Goal: Information Seeking & Learning: Learn about a topic

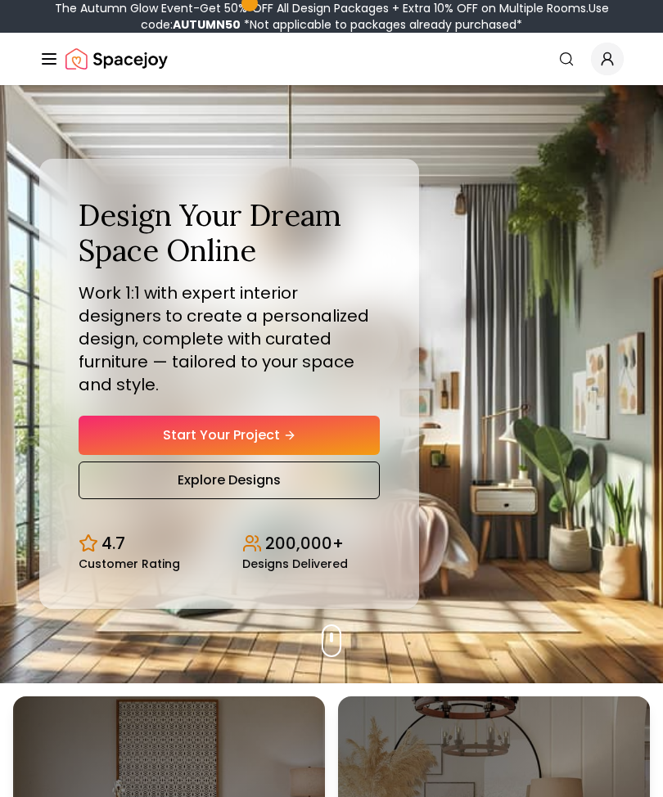
click at [58, 62] on icon "Global" at bounding box center [49, 59] width 20 height 20
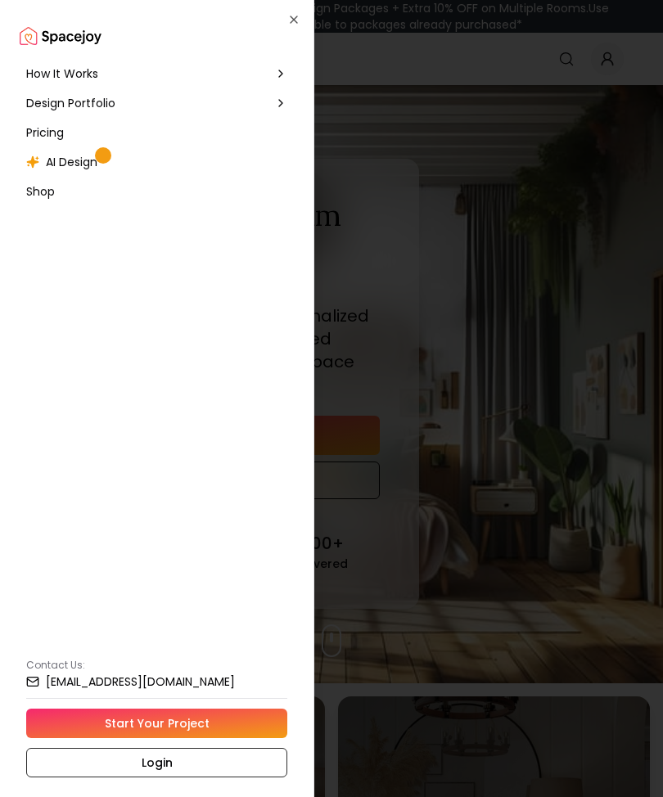
click at [56, 73] on span "How It Works" at bounding box center [62, 73] width 72 height 16
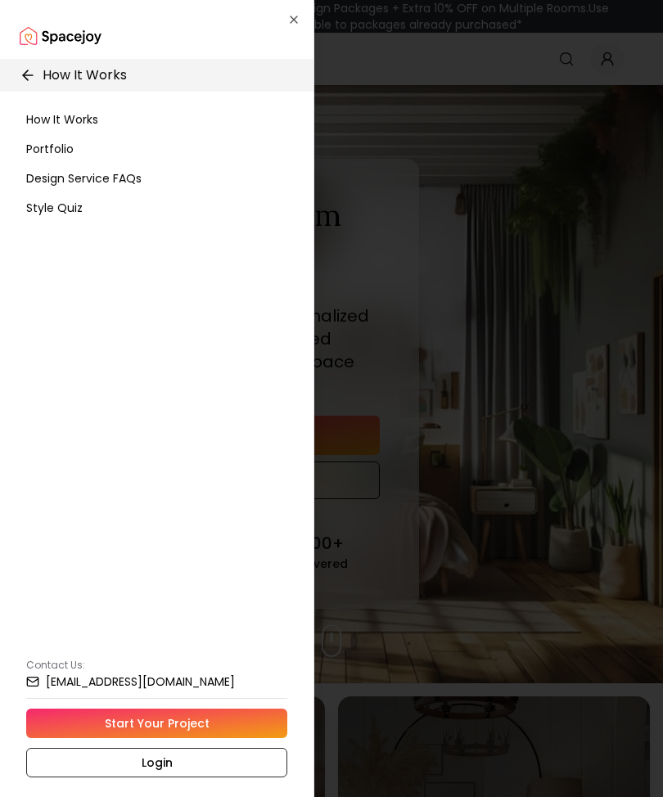
click at [55, 122] on span "How It Works" at bounding box center [62, 119] width 72 height 16
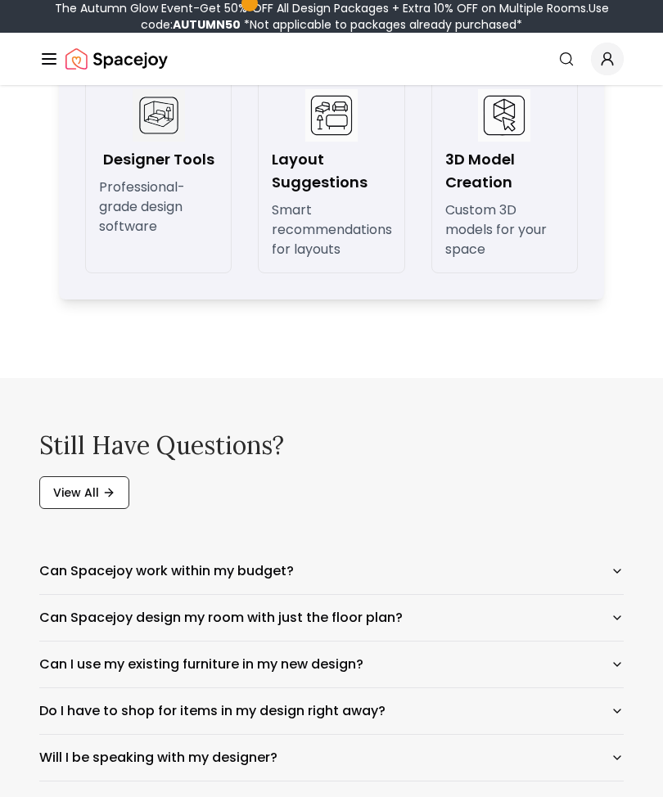
scroll to position [2571, 0]
click at [622, 578] on icon "button" at bounding box center [617, 571] width 13 height 13
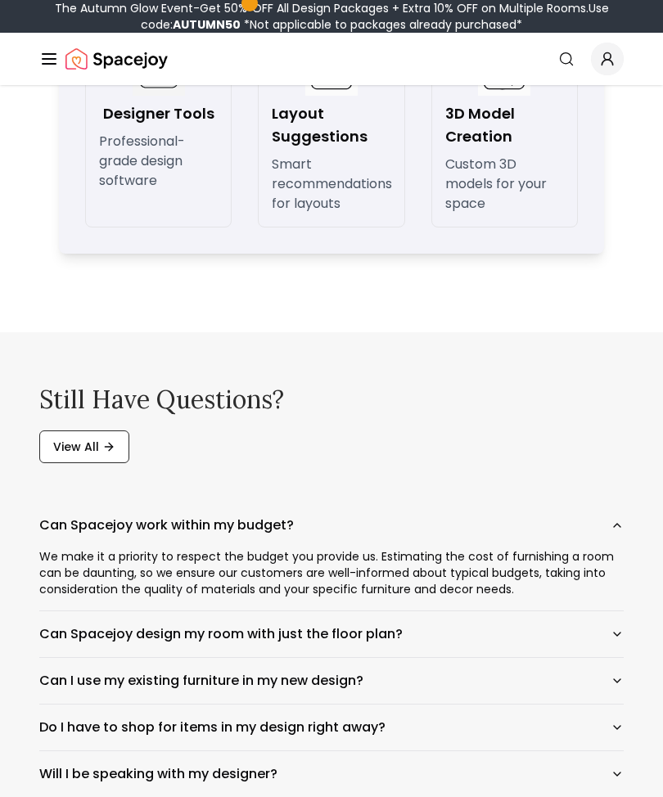
scroll to position [2620, 0]
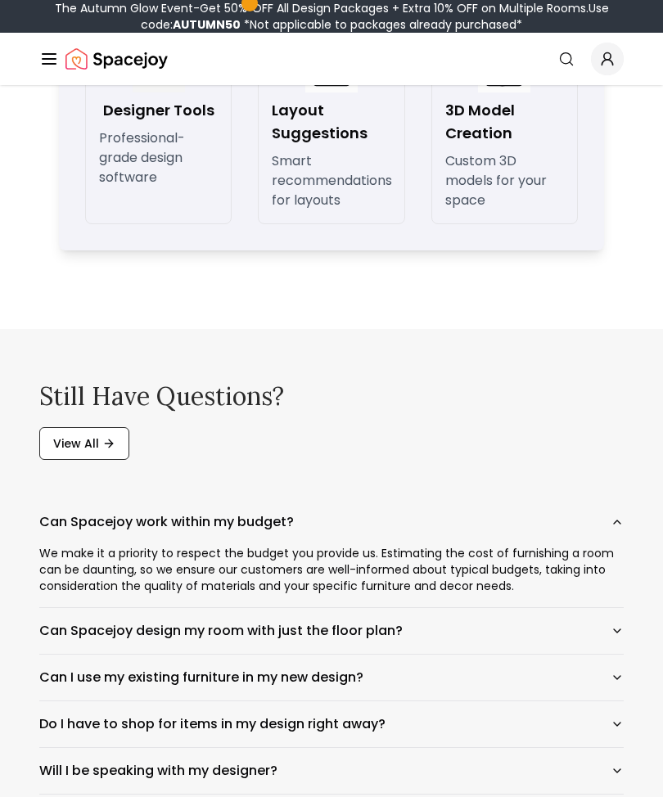
click at [623, 638] on icon "button" at bounding box center [617, 631] width 13 height 13
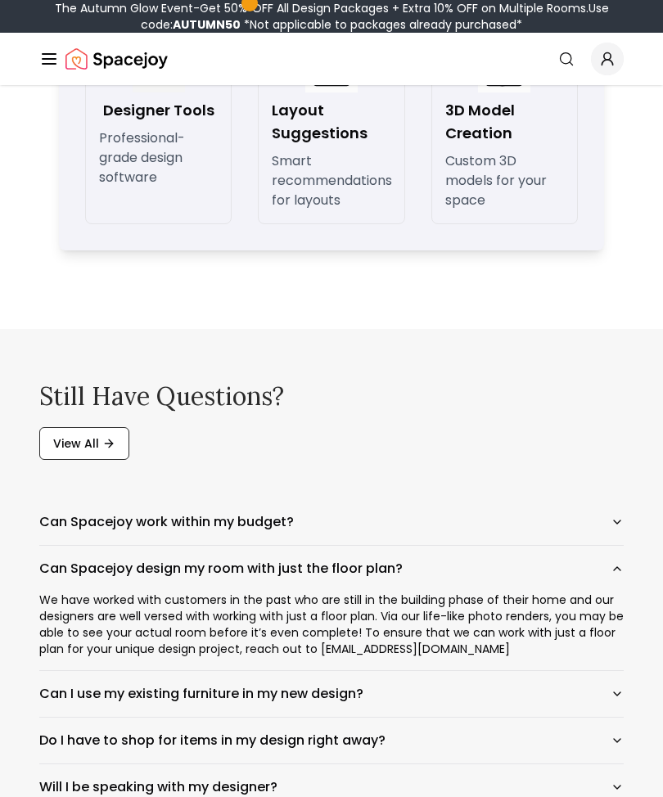
click at [622, 701] on icon "button" at bounding box center [617, 694] width 13 height 13
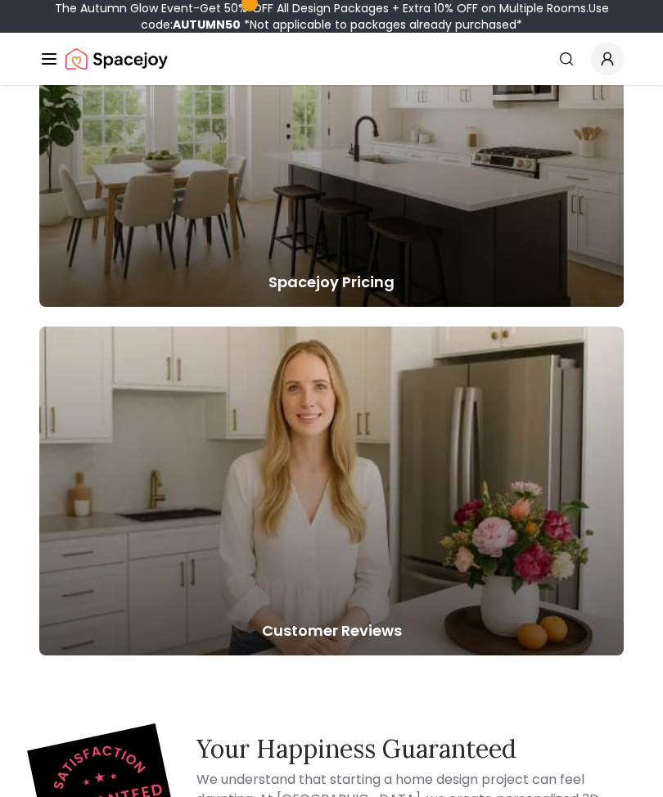
scroll to position [4059, 0]
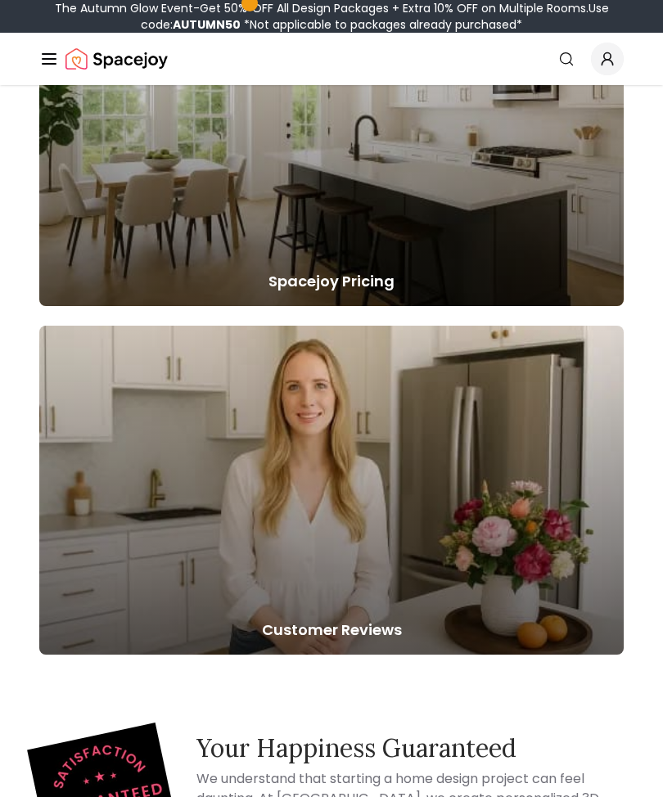
click at [290, 287] on h5 "Spacejoy Pricing" at bounding box center [331, 281] width 585 height 23
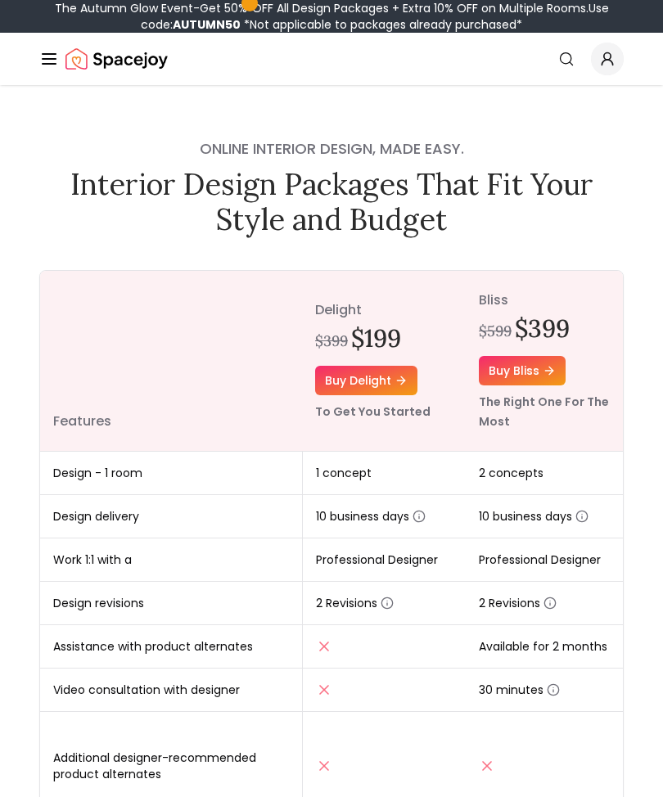
click at [53, 56] on icon "Global" at bounding box center [49, 59] width 20 height 20
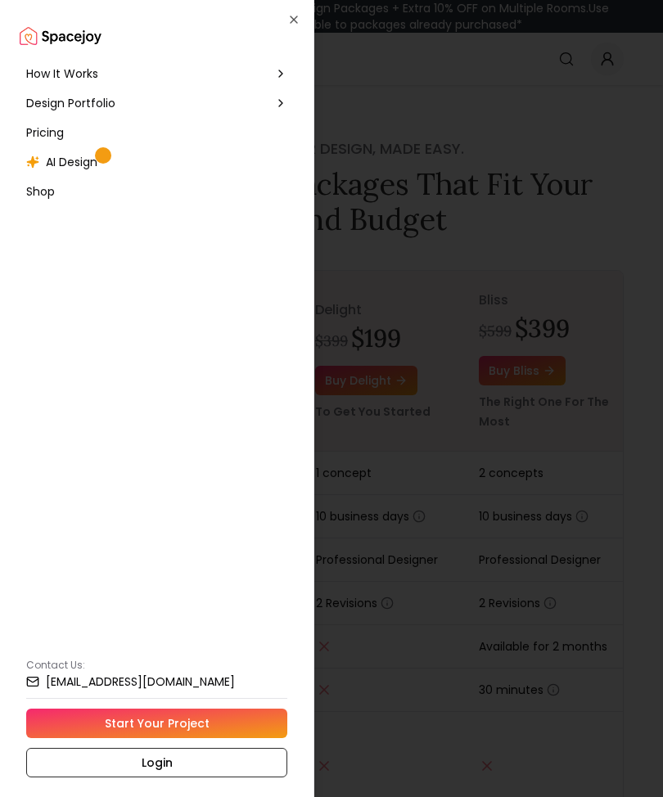
click at [66, 96] on span "Design Portfolio" at bounding box center [70, 103] width 89 height 16
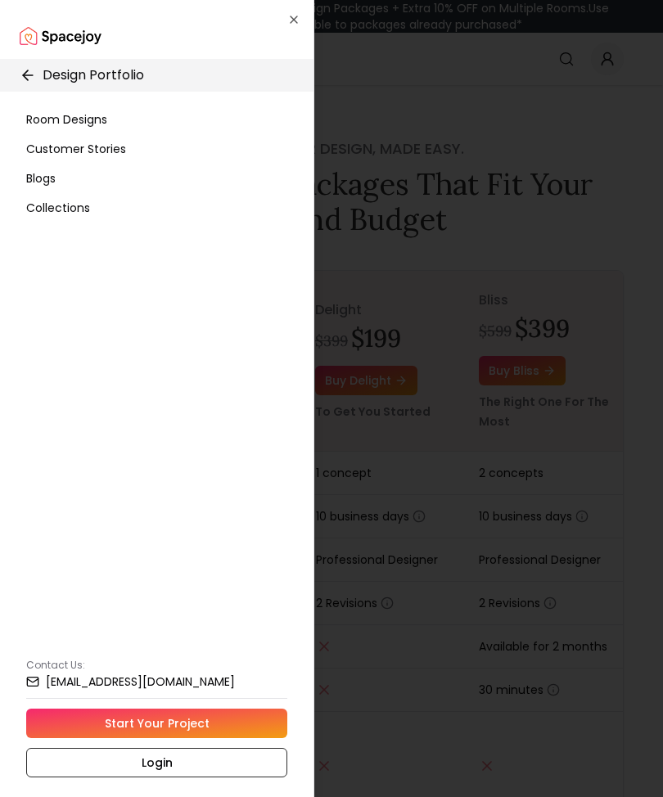
click at [43, 124] on span "Room Designs" at bounding box center [66, 119] width 81 height 16
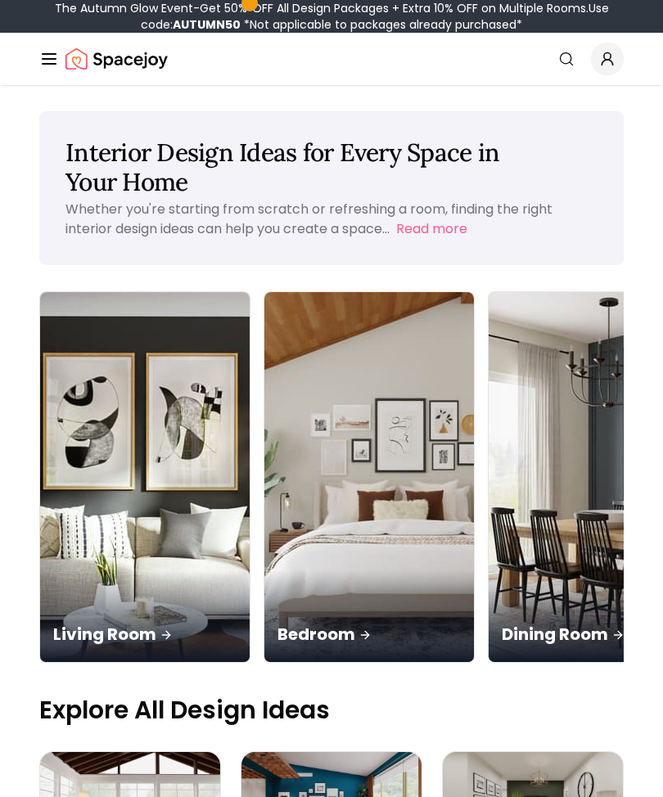
click at [54, 56] on icon "Global" at bounding box center [49, 59] width 20 height 20
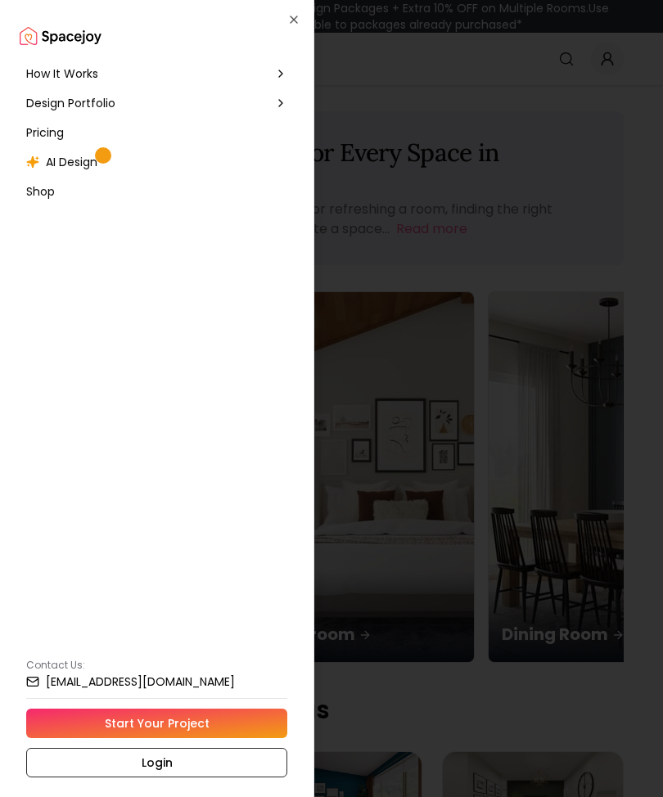
click at [51, 111] on div "Design Portfolio" at bounding box center [157, 102] width 274 height 29
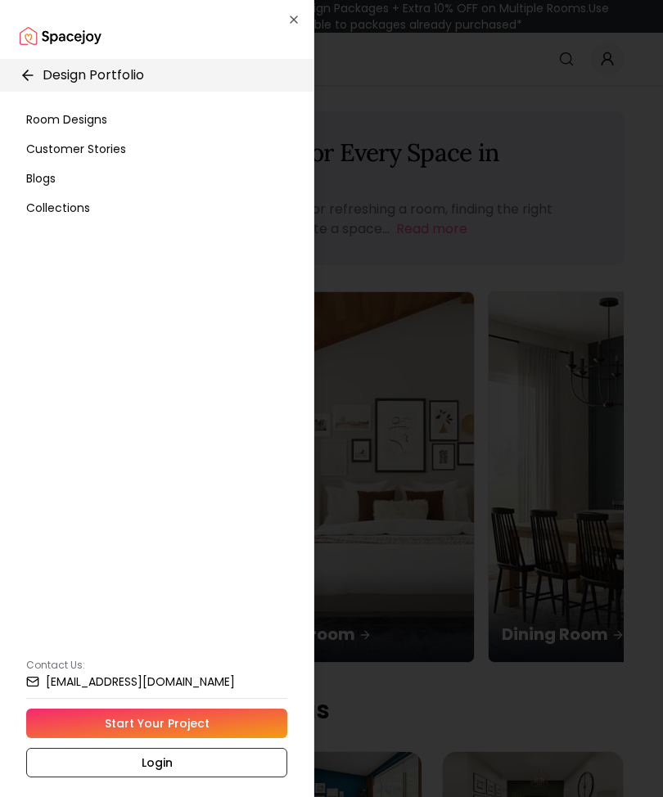
click at [51, 215] on span "Collections" at bounding box center [58, 208] width 64 height 16
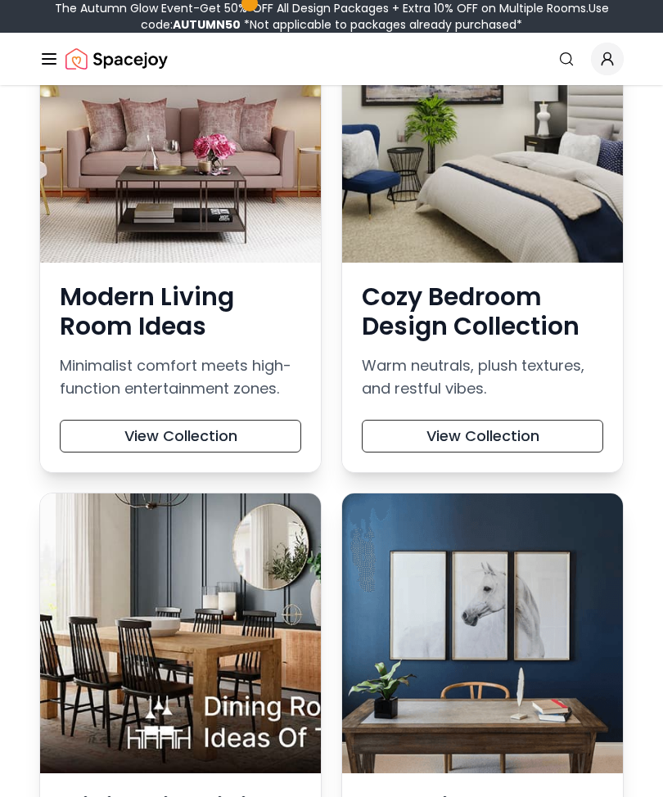
scroll to position [3724, 0]
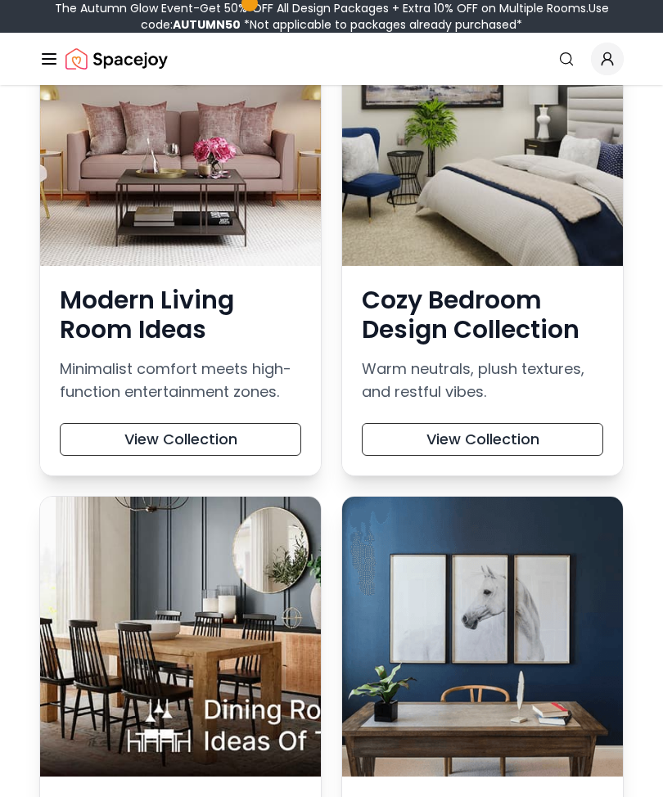
click at [97, 436] on button "View Collection" at bounding box center [181, 439] width 242 height 33
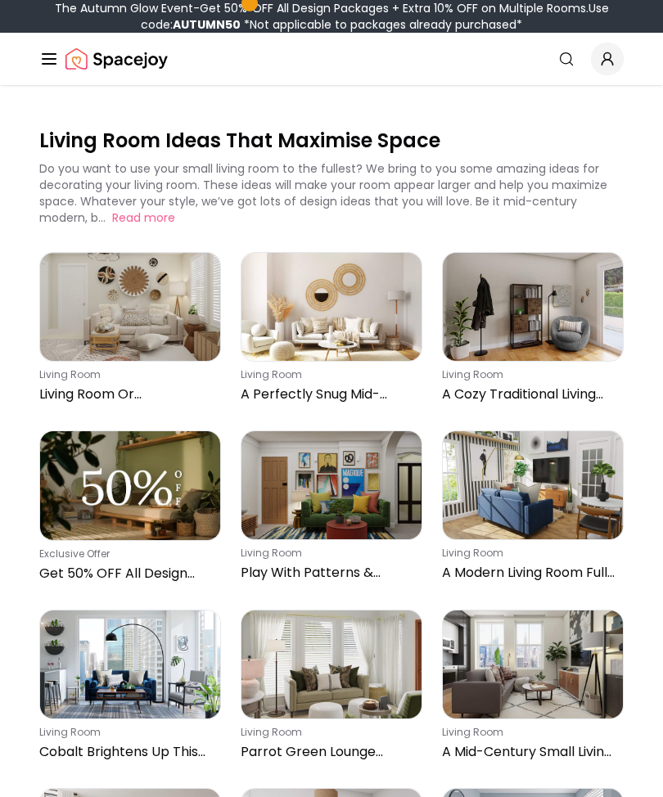
click at [106, 480] on img at bounding box center [130, 485] width 180 height 109
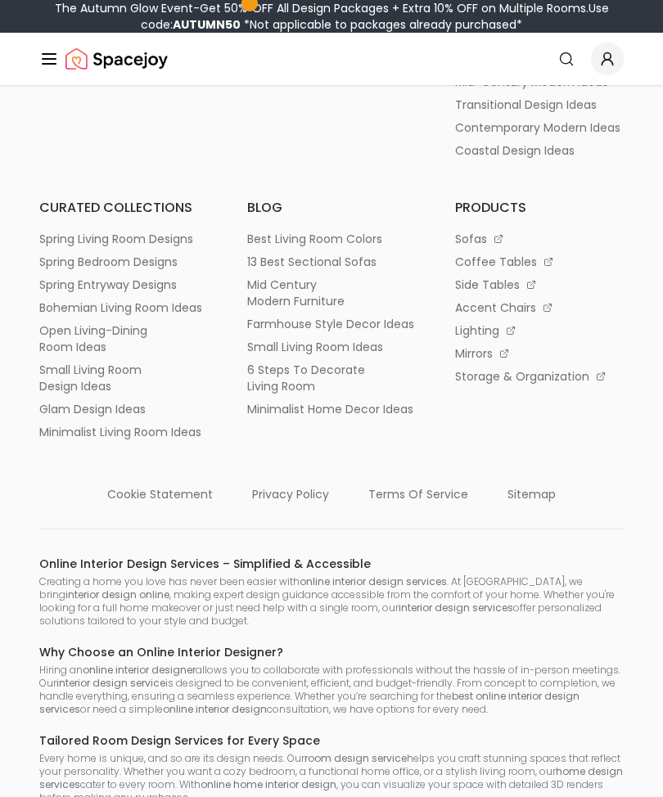
scroll to position [899, 0]
click at [577, 368] on p "storage & organization" at bounding box center [522, 376] width 134 height 16
